Goal: Task Accomplishment & Management: Complete application form

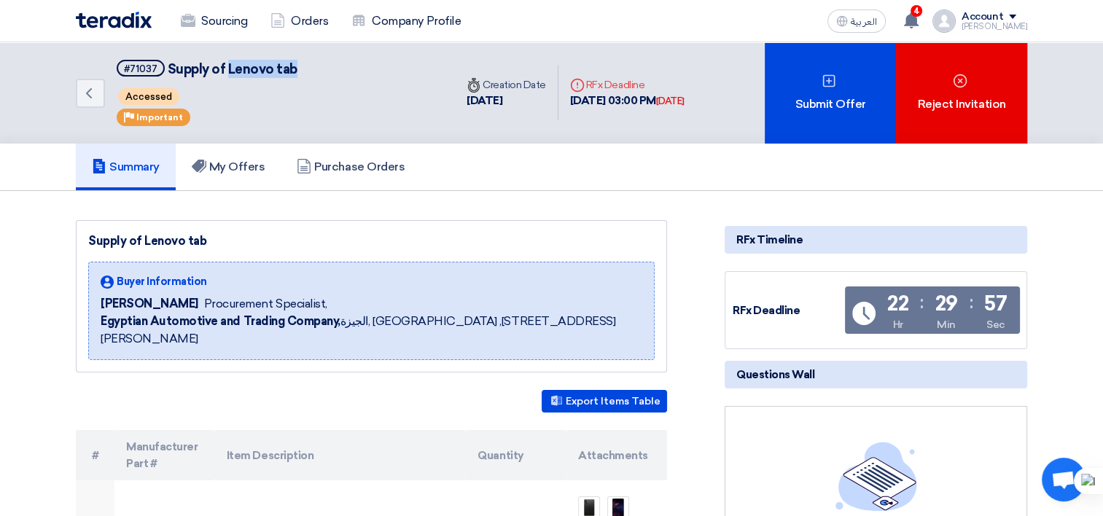
drag, startPoint x: 285, startPoint y: 69, endPoint x: 225, endPoint y: 71, distance: 60.5
click at [225, 71] on span "Supply of Lenovo tab" at bounding box center [233, 69] width 130 height 16
copy span "Lenovo tab"
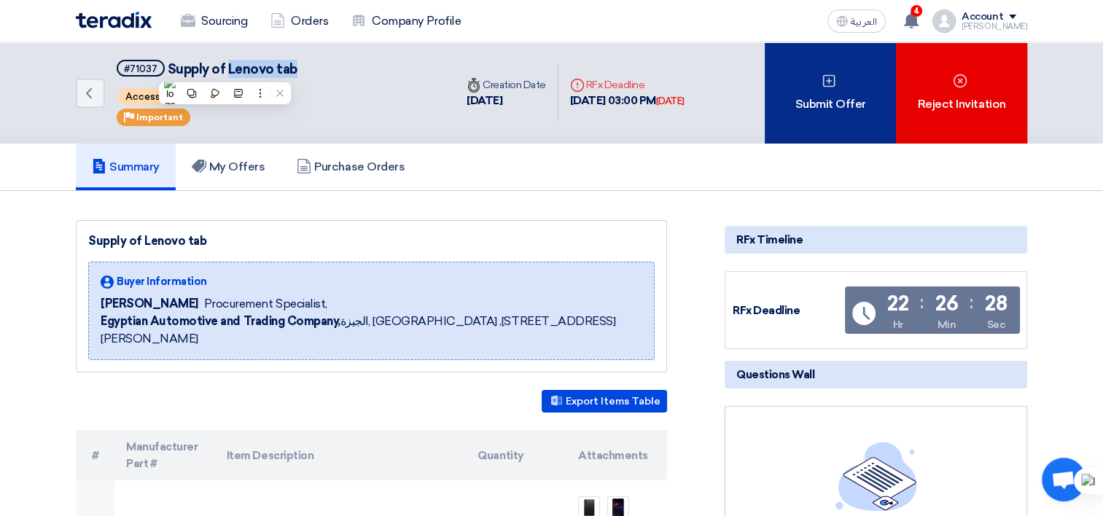
click at [816, 96] on div "Submit Offer" at bounding box center [830, 92] width 131 height 101
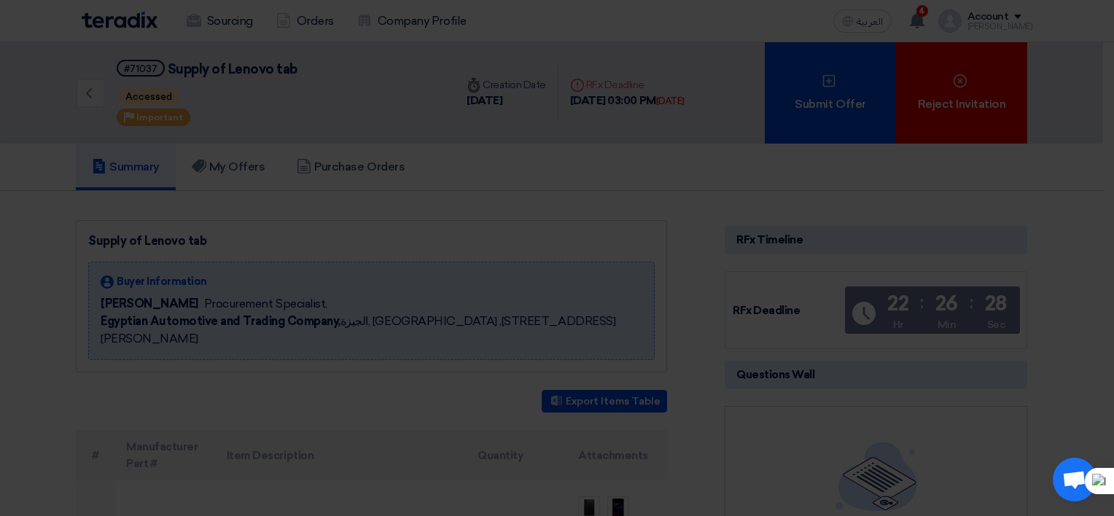
click at [492, 238] on div "Submit a new offer for this request Start a new offer submission from scratch" at bounding box center [557, 141] width 802 height 208
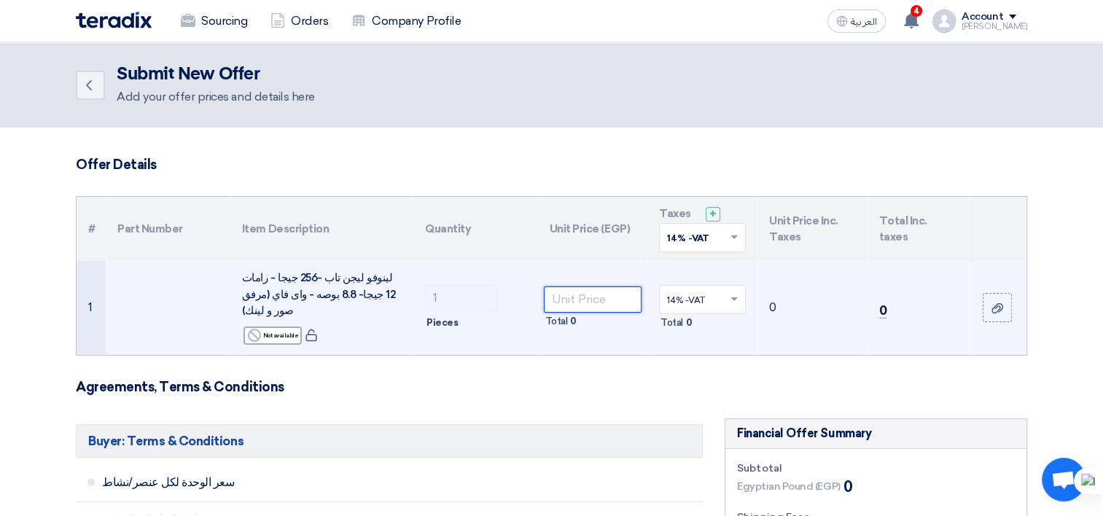
click at [552, 300] on input "number" at bounding box center [593, 299] width 98 height 26
type input "29500"
click at [803, 345] on td "33630" at bounding box center [812, 308] width 110 height 94
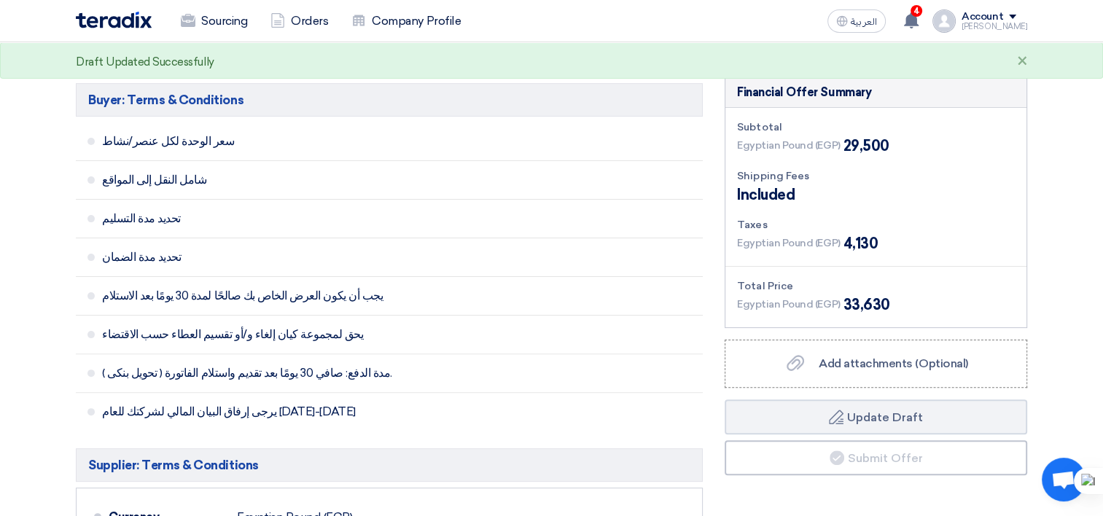
scroll to position [364, 0]
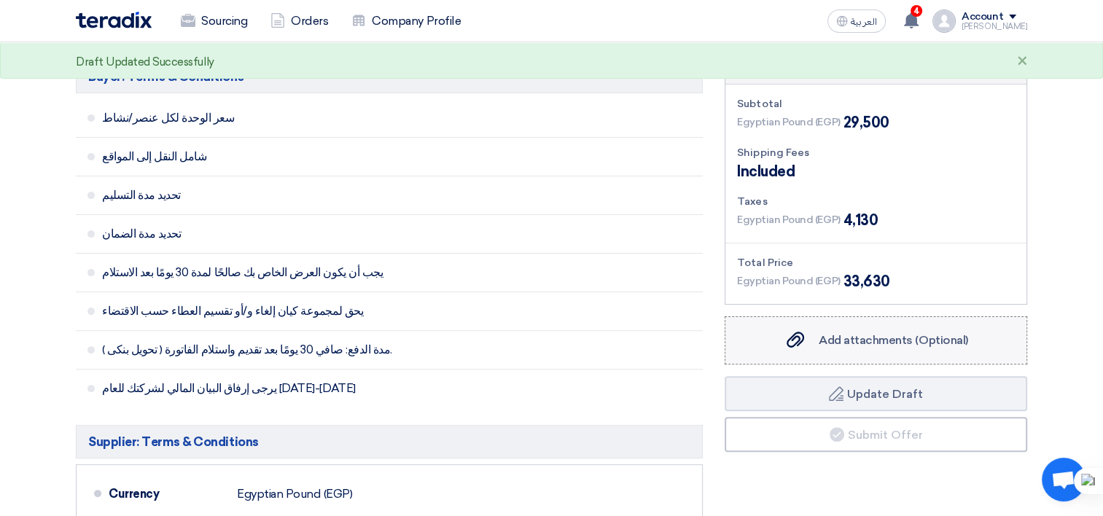
click at [840, 338] on span "Add attachments (Optional)" at bounding box center [893, 340] width 149 height 14
click at [0, 0] on input "Add attachments (Optional) Add attachments (Optional)" at bounding box center [0, 0] width 0 height 0
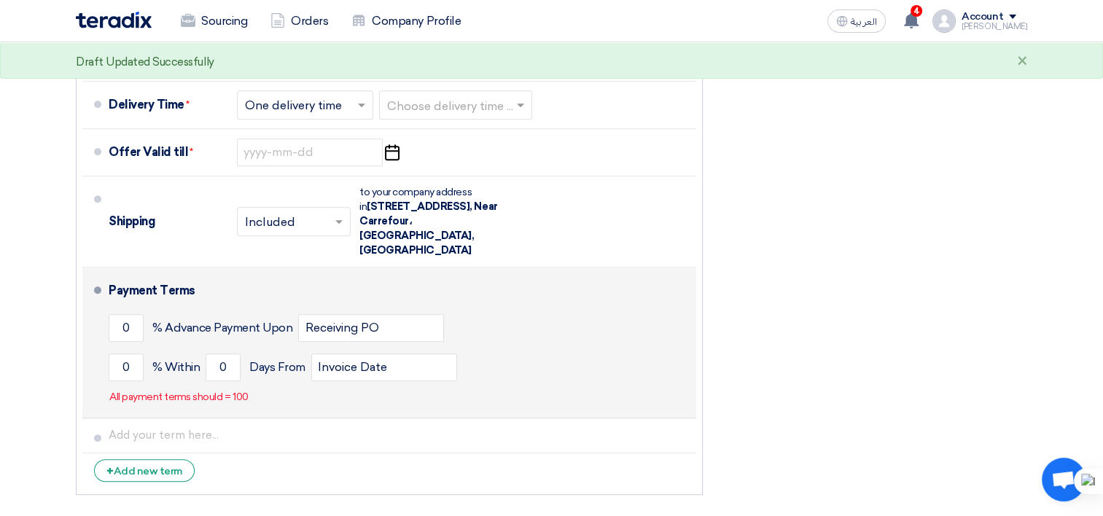
scroll to position [781, 0]
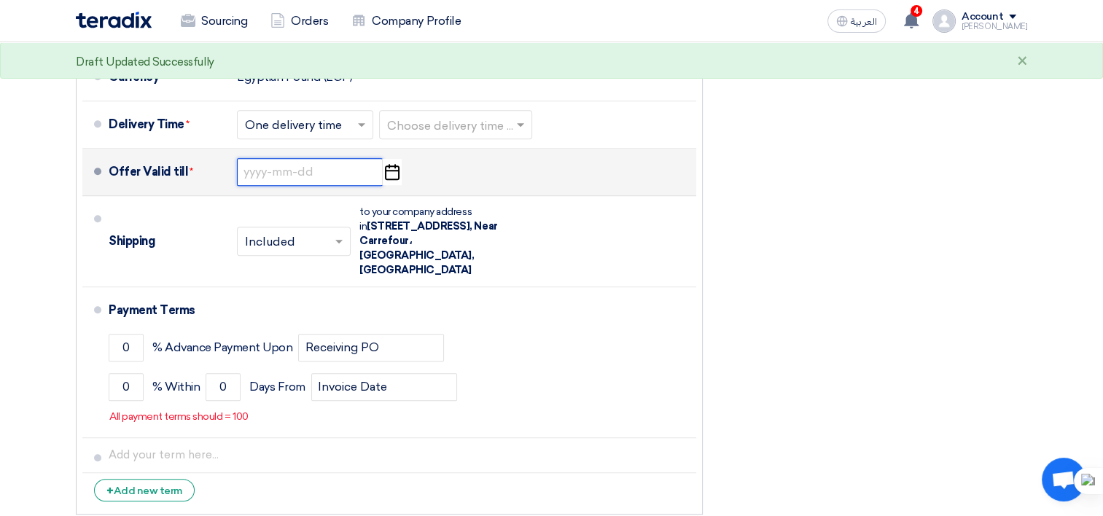
click at [276, 167] on input at bounding box center [310, 172] width 146 height 28
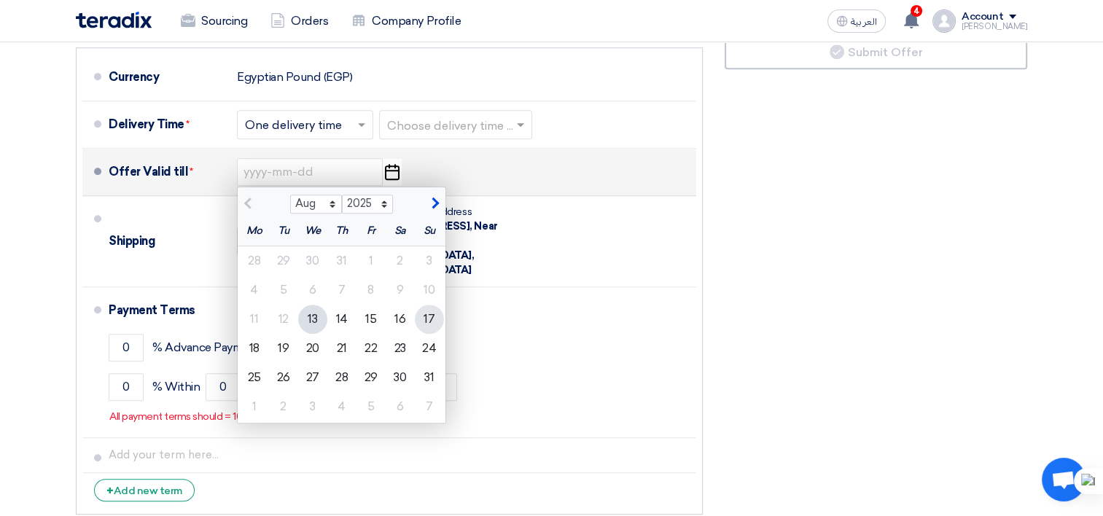
click at [429, 315] on div "17" at bounding box center [429, 319] width 29 height 29
type input "[DATE]"
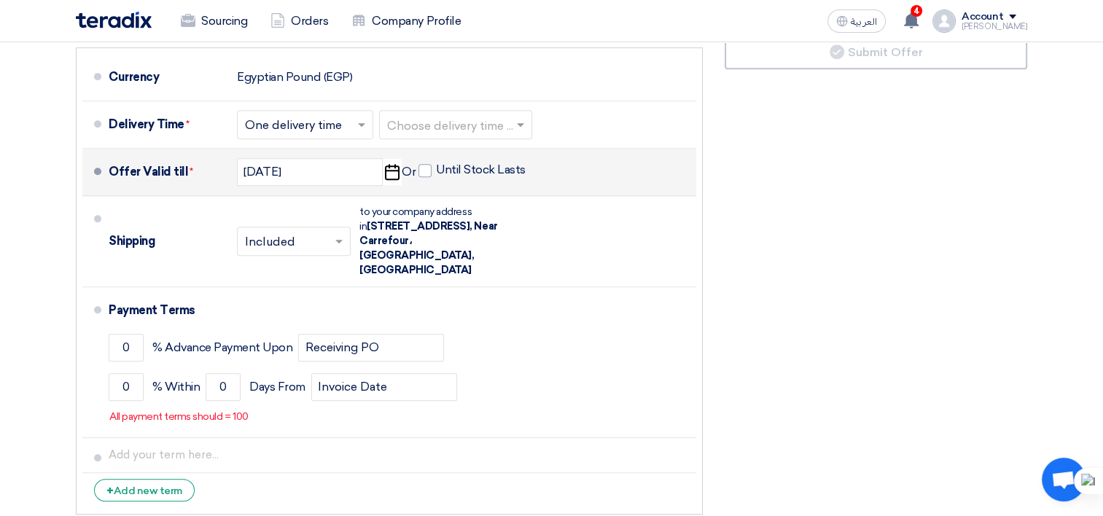
scroll to position [563, 0]
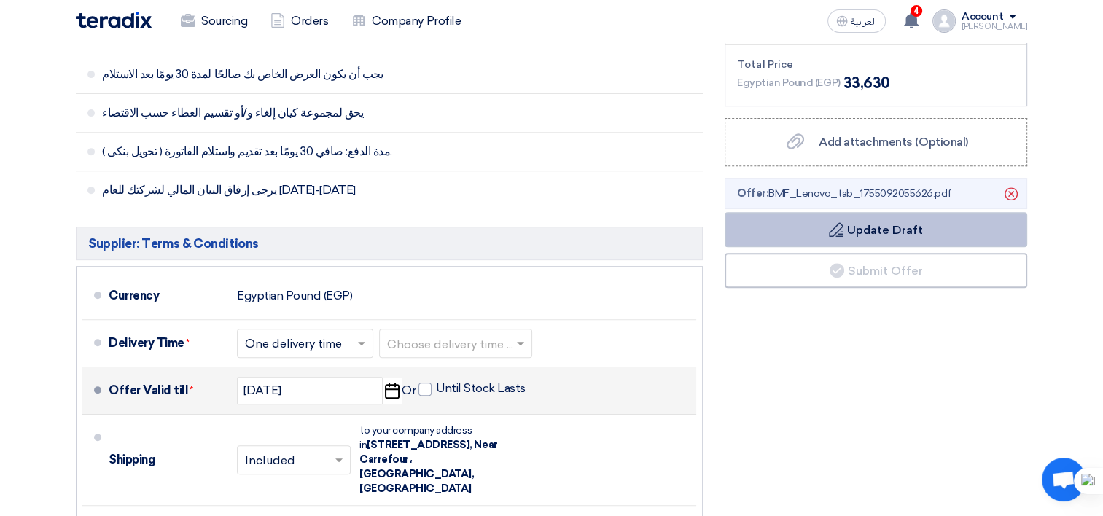
click at [1007, 191] on icon "Delete" at bounding box center [1011, 194] width 25 height 25
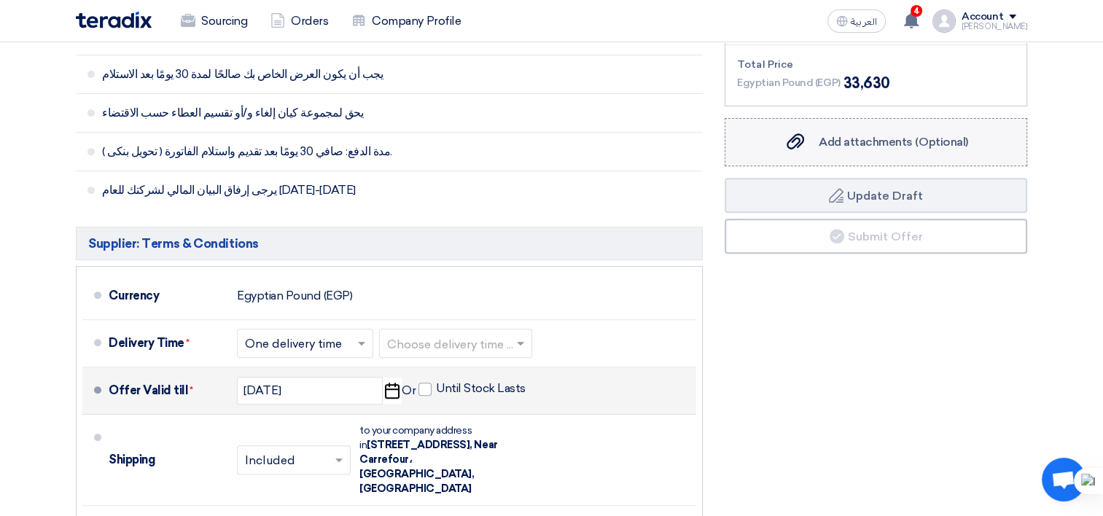
click at [913, 152] on label "Add attachments (Optional) Add attachments (Optional)" at bounding box center [876, 142] width 303 height 48
click at [0, 0] on input "Add attachments (Optional) Add attachments (Optional)" at bounding box center [0, 0] width 0 height 0
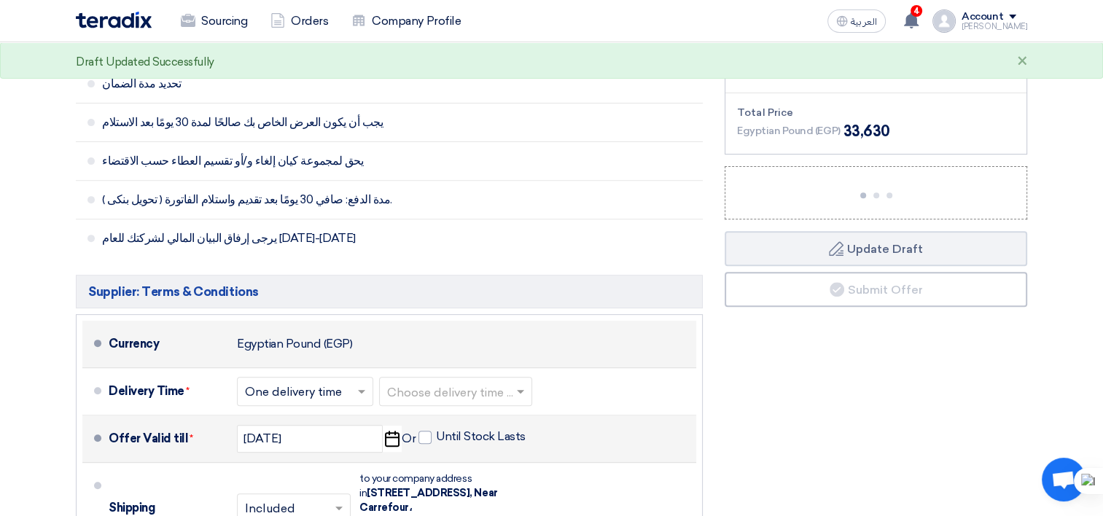
scroll to position [490, 0]
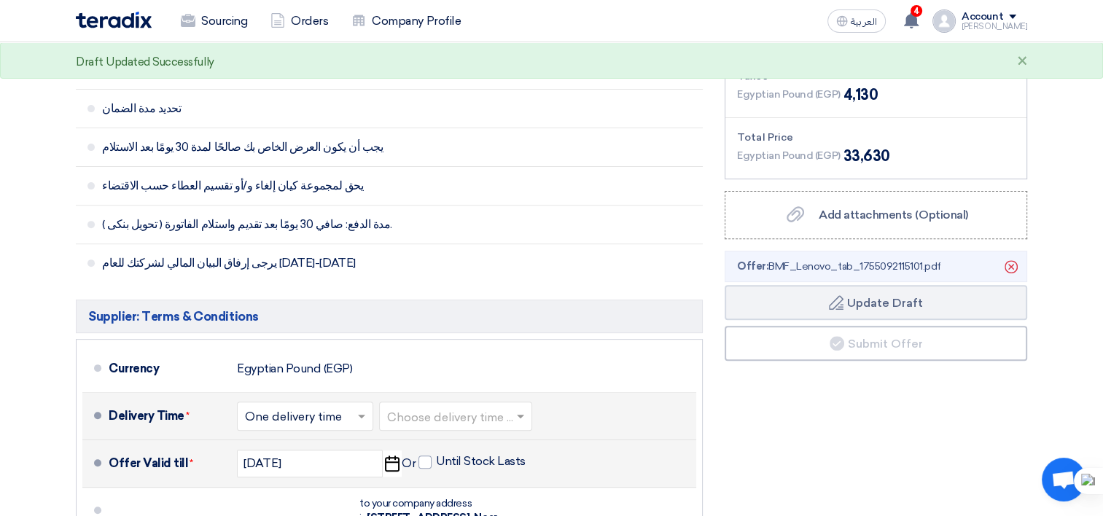
click at [478, 415] on input "text" at bounding box center [456, 417] width 138 height 21
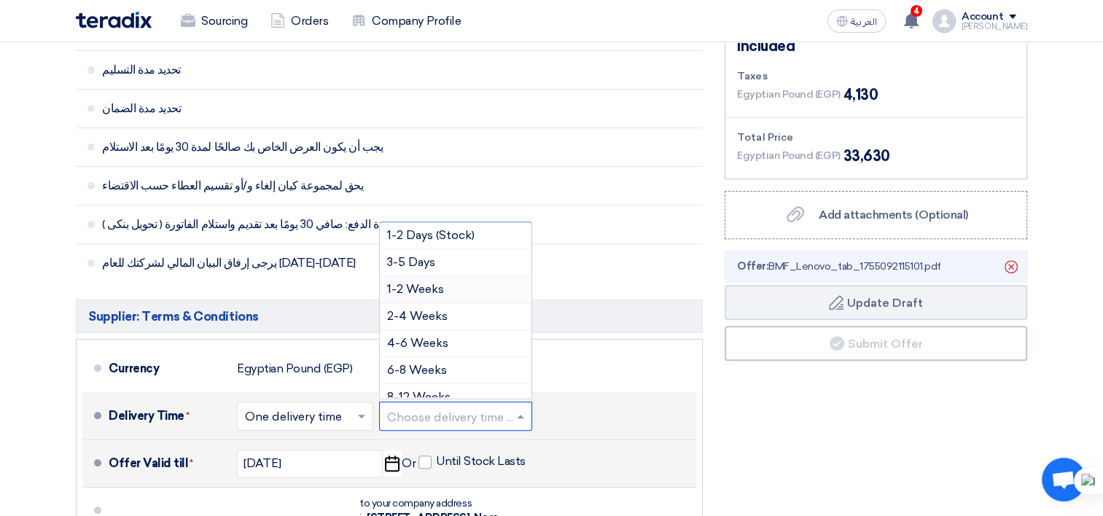
click at [435, 287] on span "1-2 Weeks" at bounding box center [415, 289] width 57 height 14
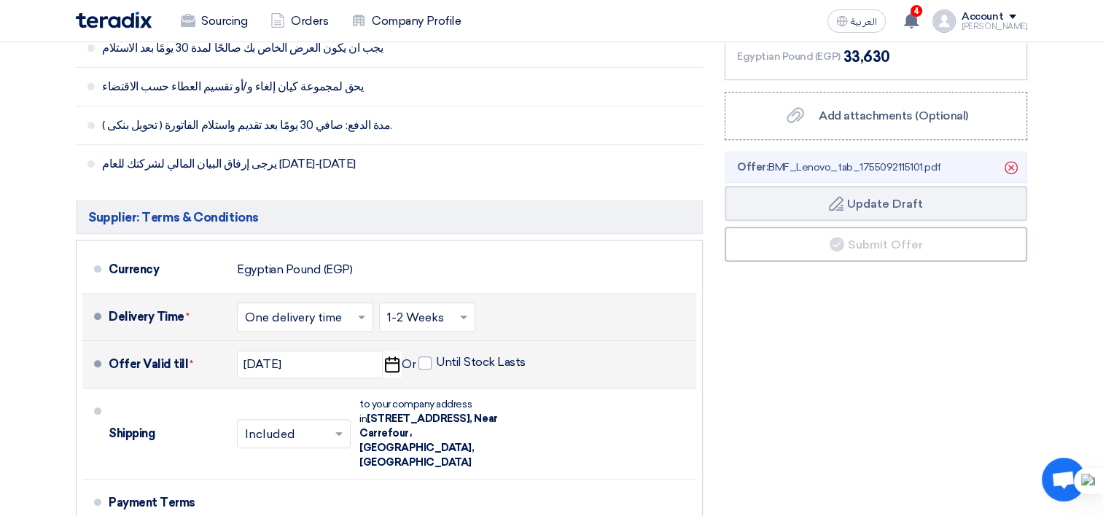
scroll to position [709, 0]
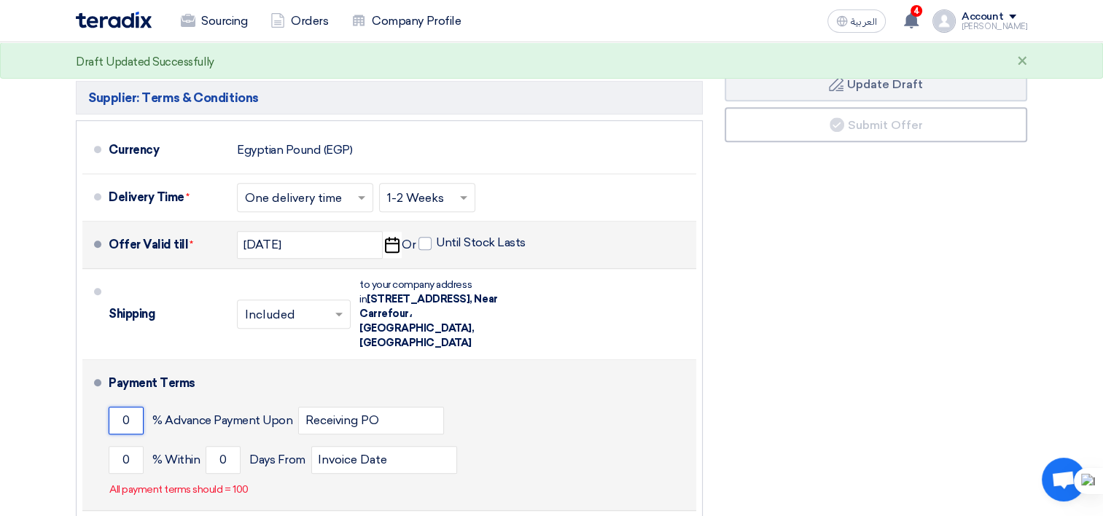
click at [113, 407] on input "0" at bounding box center [126, 421] width 35 height 28
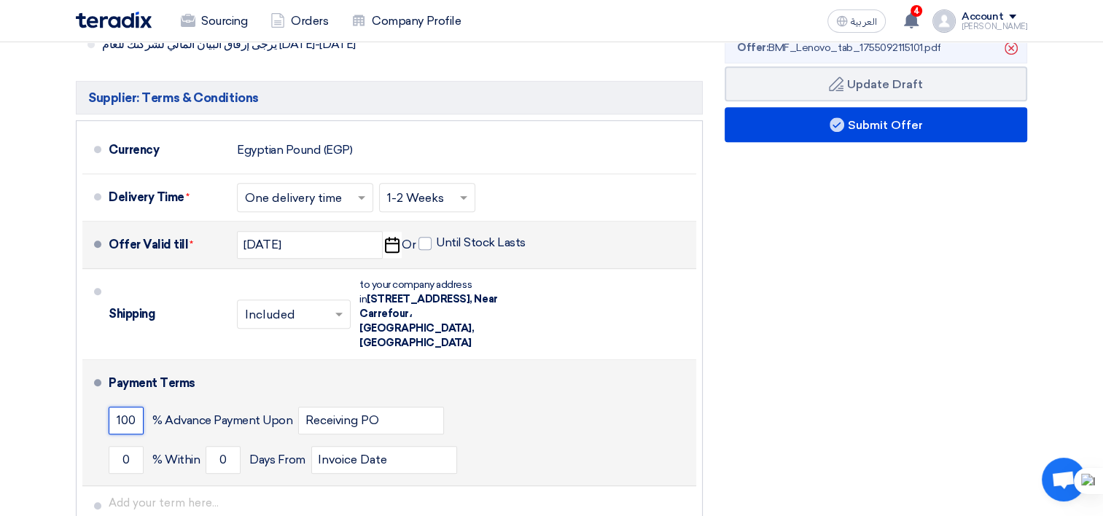
type input "100"
click at [575, 401] on div "100 % Advance Payment Upon Receiving PO" at bounding box center [400, 420] width 582 height 39
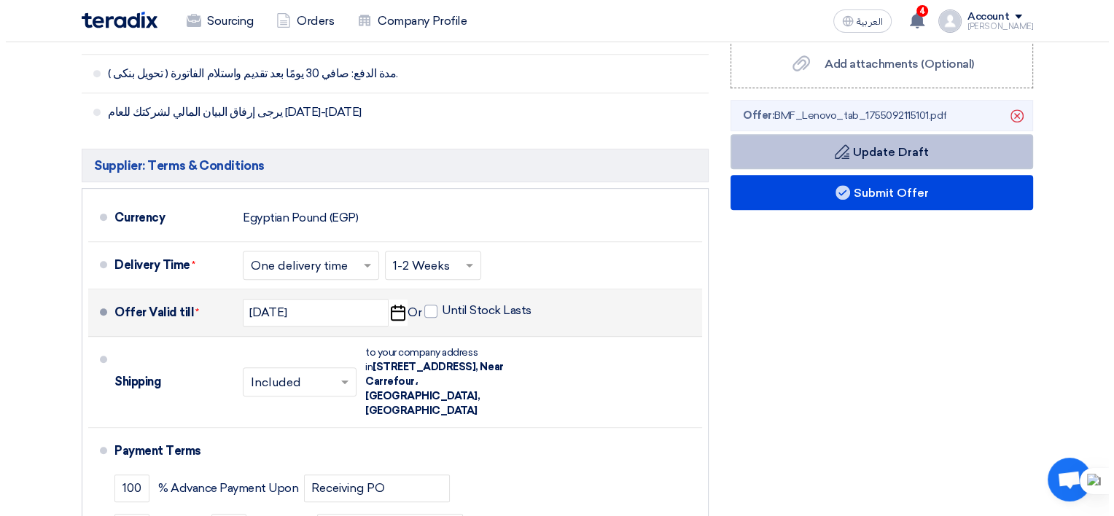
scroll to position [636, 0]
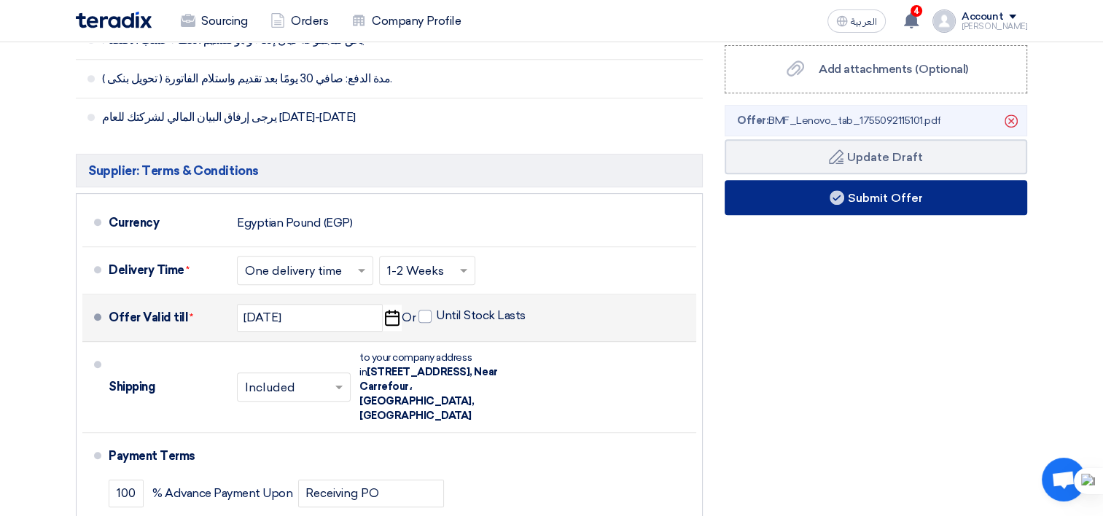
click at [881, 192] on button "Submit Offer" at bounding box center [876, 197] width 303 height 35
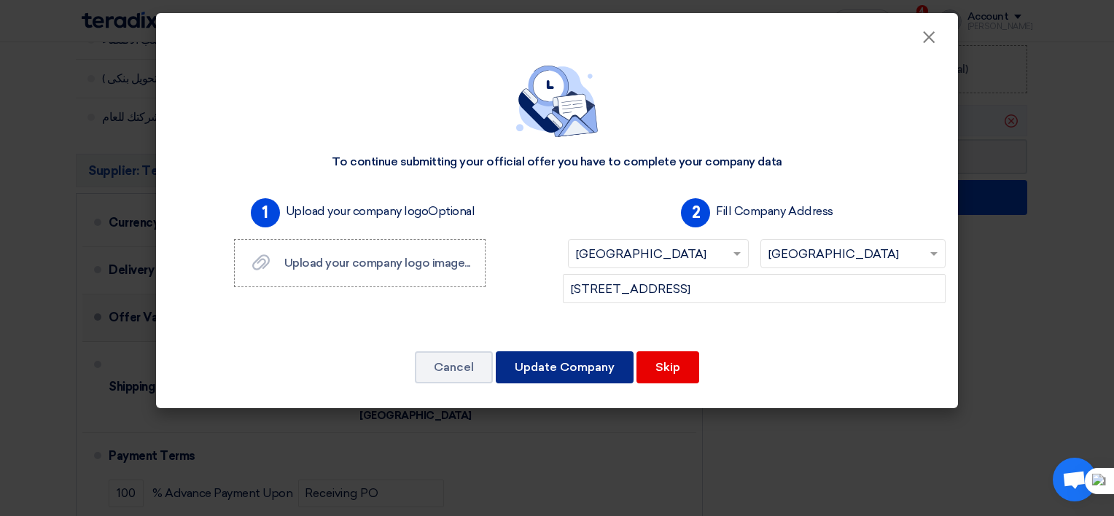
click at [542, 376] on button "Update Company" at bounding box center [565, 367] width 138 height 32
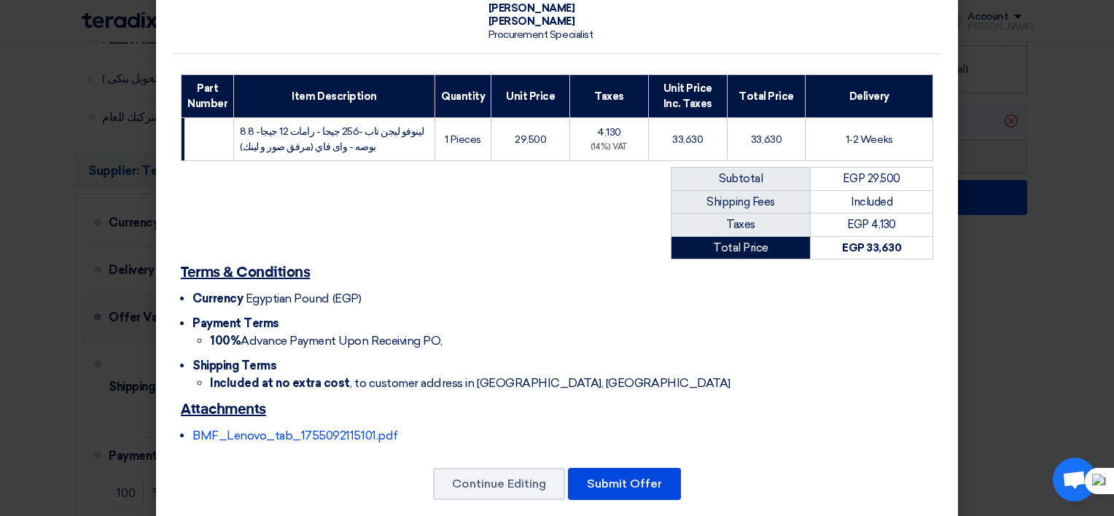
scroll to position [169, 0]
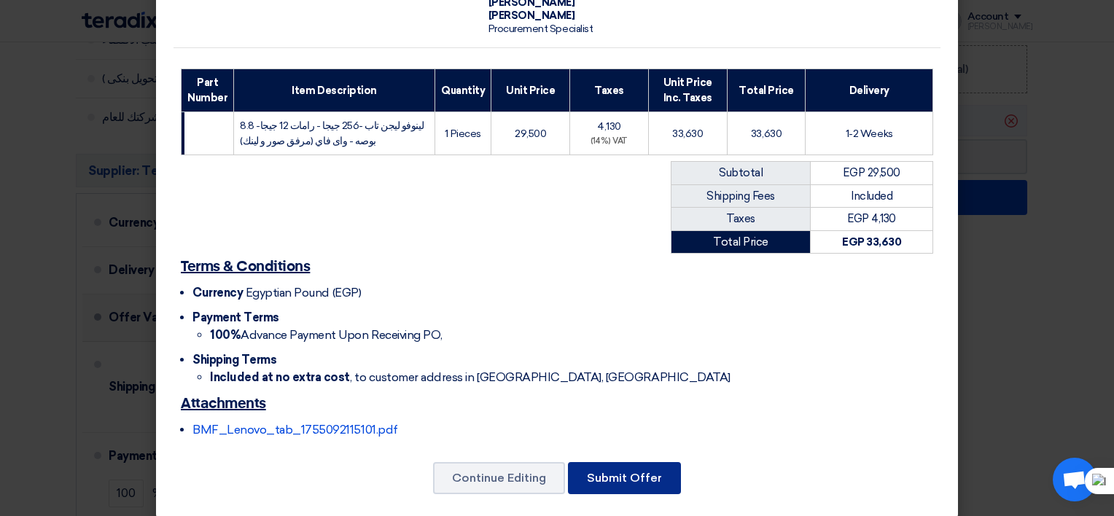
click at [612, 469] on button "Submit Offer" at bounding box center [624, 478] width 113 height 32
